Goal: Information Seeking & Learning: Learn about a topic

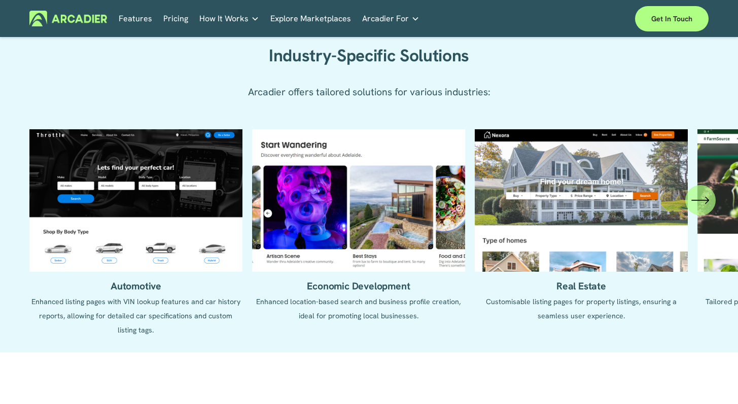
scroll to position [916, 0]
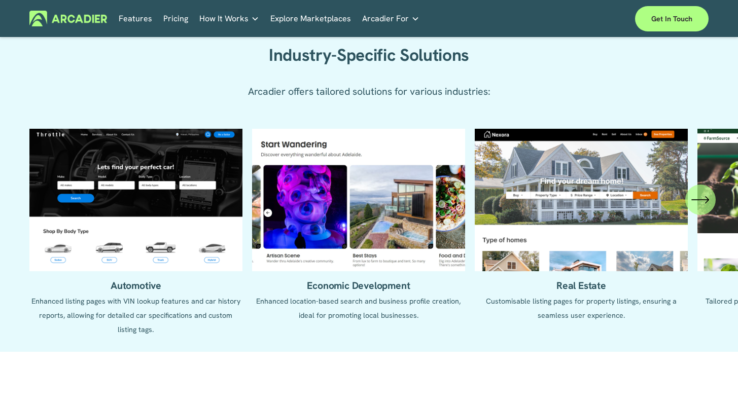
click at [595, 212] on ul "Automotive Enhanced listing pages with VIN lookup features and car history repo…" at bounding box center [368, 233] width 679 height 208
click at [577, 298] on ul "Automotive Enhanced listing pages with VIN lookup features and car history repo…" at bounding box center [368, 233] width 679 height 208
click at [0, 0] on link "Real Estate Whether you sell or rent out real estate, our marketplace tech seam…" at bounding box center [0, 0] width 0 height 0
